Goal: Information Seeking & Learning: Learn about a topic

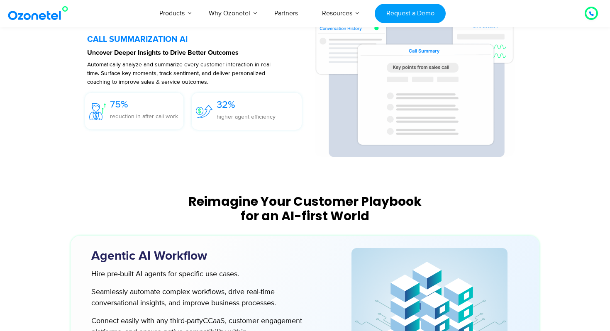
scroll to position [1874, 0]
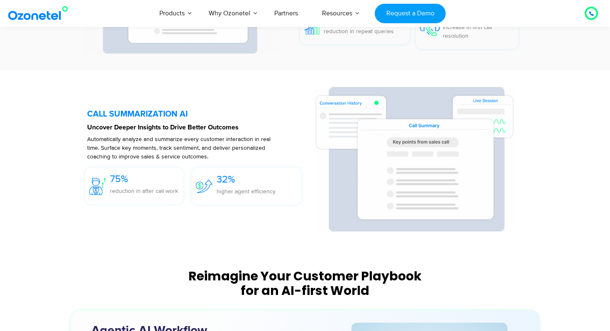
drag, startPoint x: 209, startPoint y: 142, endPoint x: 201, endPoint y: 103, distance: 39.8
click at [202, 103] on div "CALL SUMMARIZATION AI Uncover Deeper Insights to Drive Better Outcomes Automati…" at bounding box center [196, 159] width 219 height 145
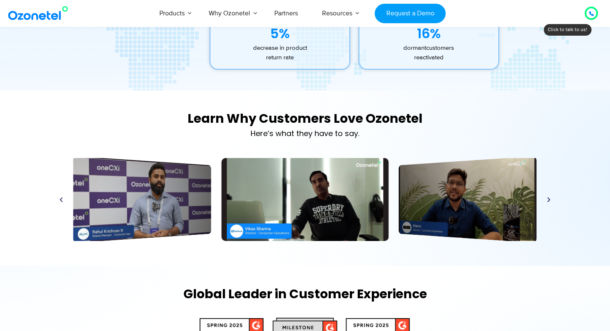
scroll to position [4032, 0]
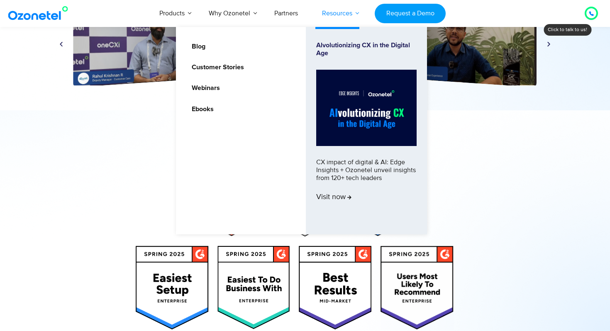
click at [336, 10] on link "Resources" at bounding box center [337, 13] width 54 height 27
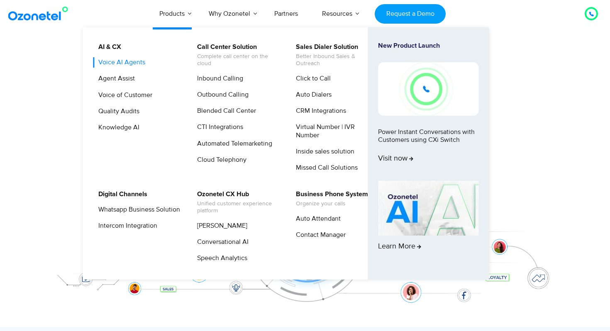
click at [130, 63] on link "Voice AI Agents" at bounding box center [120, 62] width 54 height 10
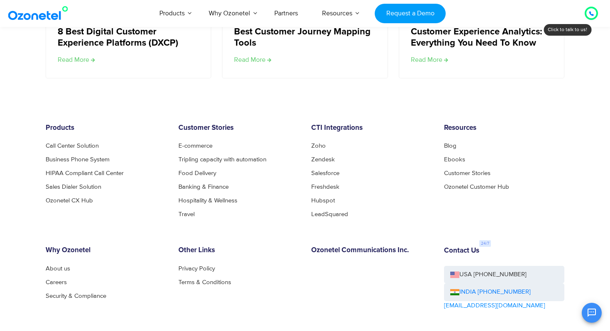
scroll to position [1761, 0]
